Goal: Task Accomplishment & Management: Manage account settings

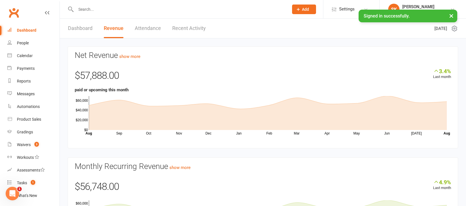
scroll to position [8, 0]
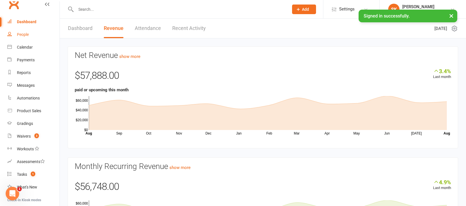
click at [21, 37] on link "People" at bounding box center [33, 34] width 52 height 13
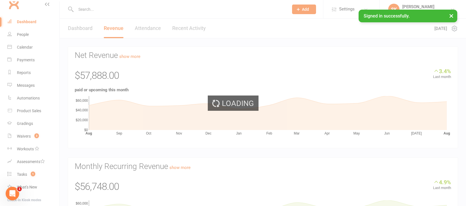
select select "100"
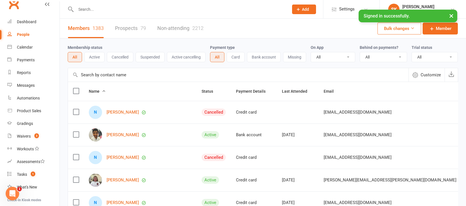
click at [86, 9] on input "text" at bounding box center [179, 9] width 211 height 8
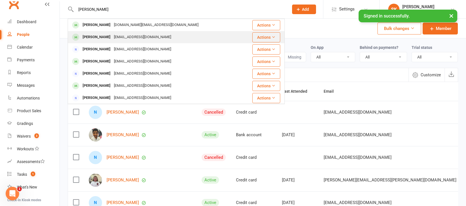
type input "[PERSON_NAME]"
click at [92, 36] on div "[PERSON_NAME]" at bounding box center [96, 37] width 31 height 8
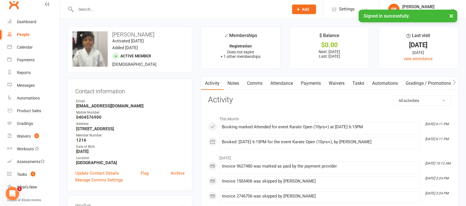
click at [307, 82] on link "Payments" at bounding box center [311, 83] width 28 height 13
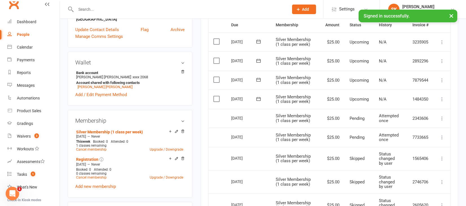
scroll to position [140, 0]
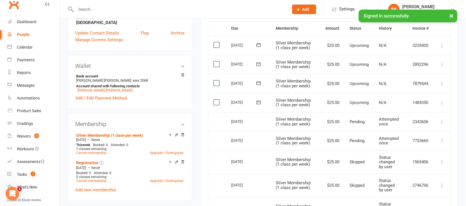
click at [216, 101] on label at bounding box center [218, 102] width 8 height 6
click at [216, 99] on input "checkbox" at bounding box center [216, 99] width 4 height 0
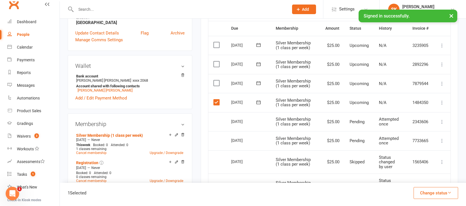
click at [216, 82] on label at bounding box center [218, 83] width 8 height 6
click at [216, 80] on input "checkbox" at bounding box center [216, 80] width 4 height 0
click at [216, 62] on label at bounding box center [218, 64] width 8 height 6
click at [216, 61] on input "checkbox" at bounding box center [216, 61] width 4 height 0
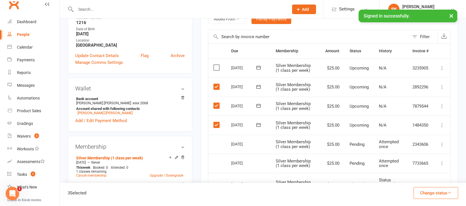
click at [428, 192] on button "Change status" at bounding box center [436, 193] width 45 height 12
click at [412, 176] on link "Skipped" at bounding box center [430, 177] width 56 height 11
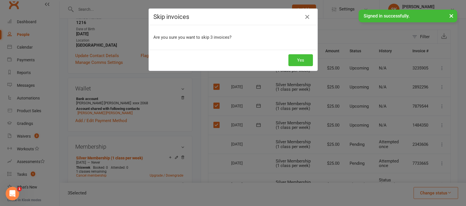
click at [300, 59] on button "Yes" at bounding box center [301, 60] width 25 height 12
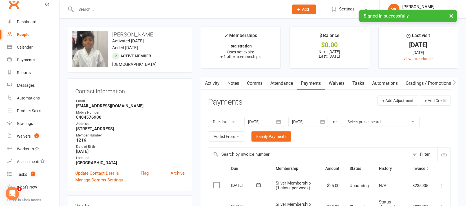
scroll to position [0, 0]
click at [85, 10] on input "text" at bounding box center [179, 9] width 211 height 8
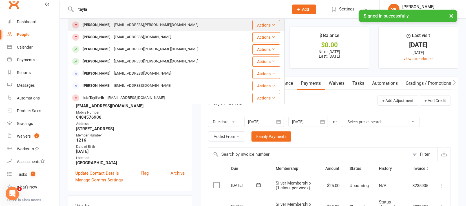
type input "tayla"
click at [102, 25] on div "[PERSON_NAME]" at bounding box center [96, 25] width 31 height 8
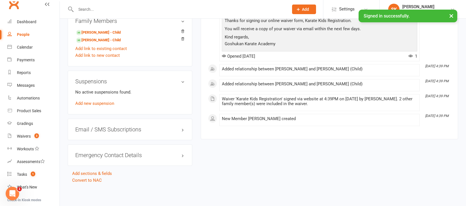
scroll to position [341, 0]
click at [80, 177] on link "Convert to NAC" at bounding box center [87, 179] width 30 height 5
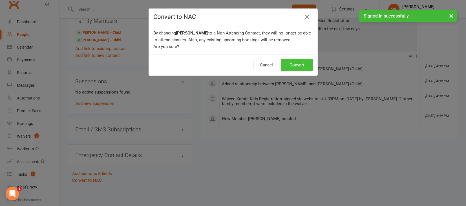
click at [298, 66] on button "Convert" at bounding box center [297, 65] width 32 height 12
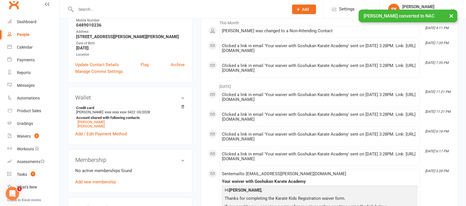
scroll to position [166, 0]
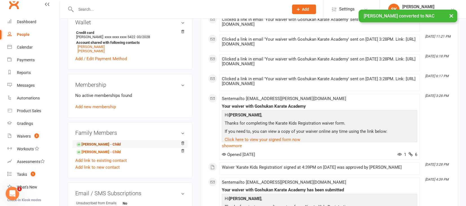
click at [93, 143] on link "[PERSON_NAME] - Child" at bounding box center [98, 144] width 45 height 6
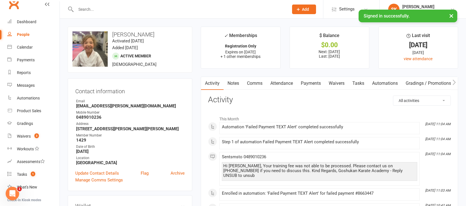
click at [309, 82] on link "Payments" at bounding box center [311, 83] width 28 height 13
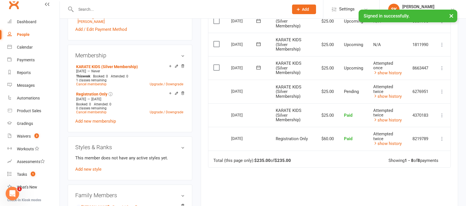
scroll to position [212, 0]
click at [384, 94] on link "show history" at bounding box center [387, 96] width 28 height 5
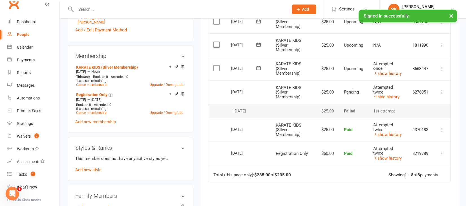
click at [383, 71] on link "show history" at bounding box center [387, 73] width 28 height 5
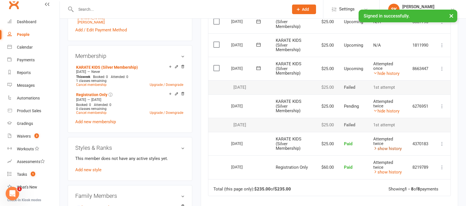
click at [384, 146] on link "show history" at bounding box center [387, 148] width 28 height 5
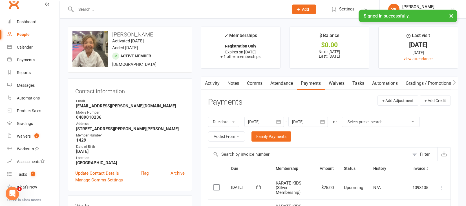
scroll to position [0, 0]
